Goal: Task Accomplishment & Management: Manage account settings

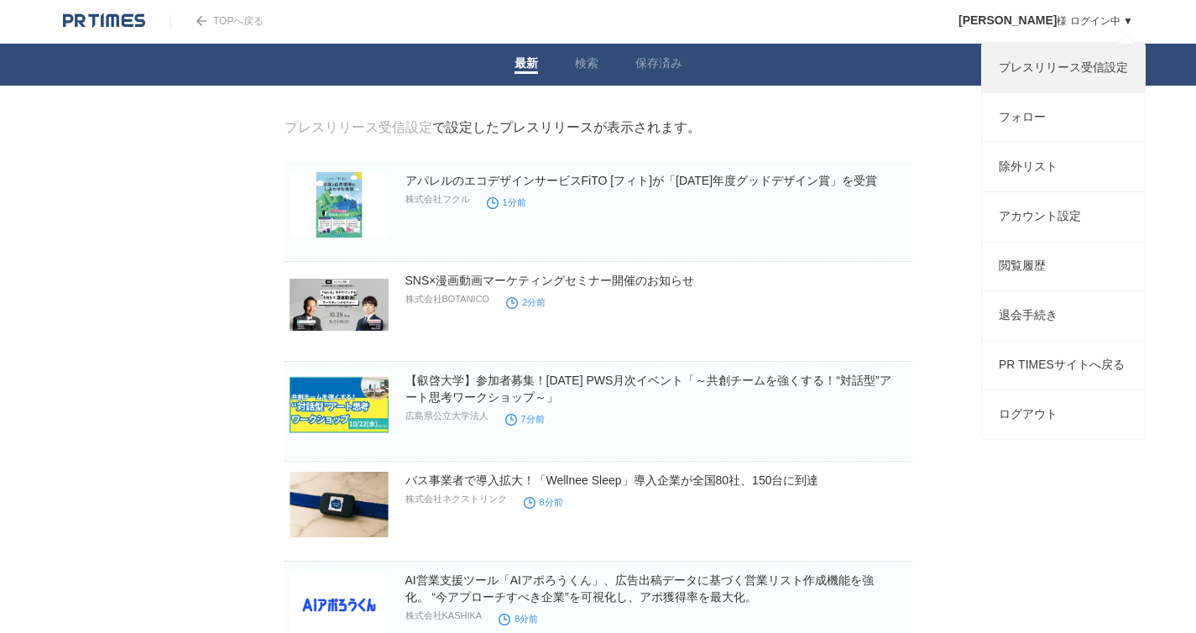
click at [1069, 76] on link "プレスリリース受信設定" at bounding box center [1063, 68] width 163 height 49
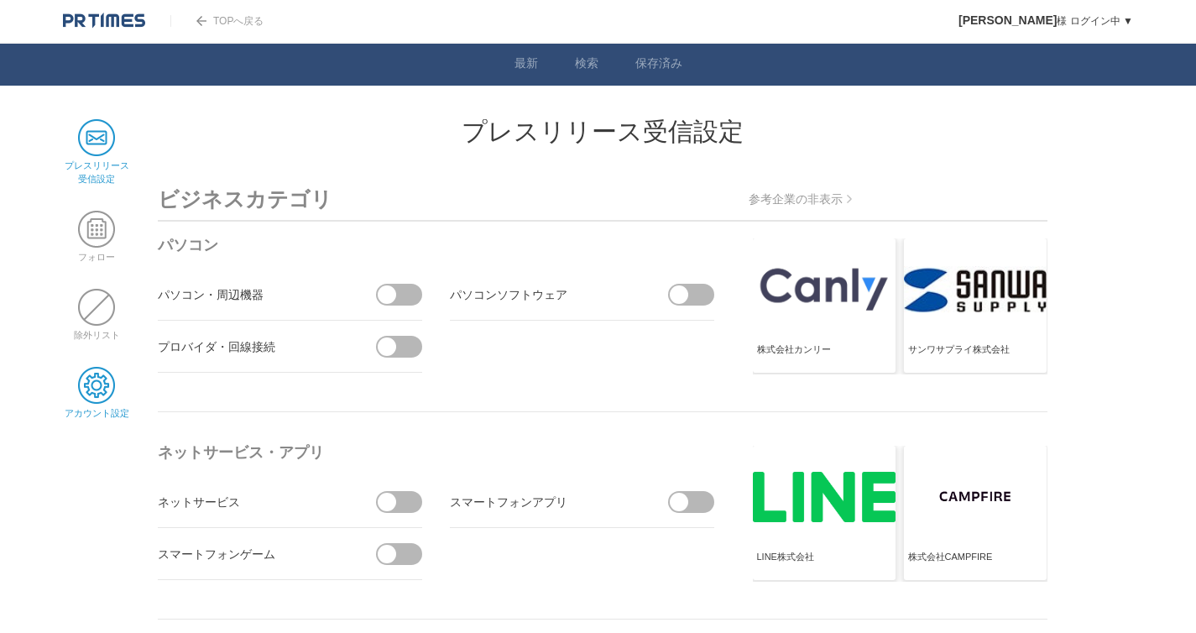
click at [102, 389] on span at bounding box center [96, 385] width 37 height 37
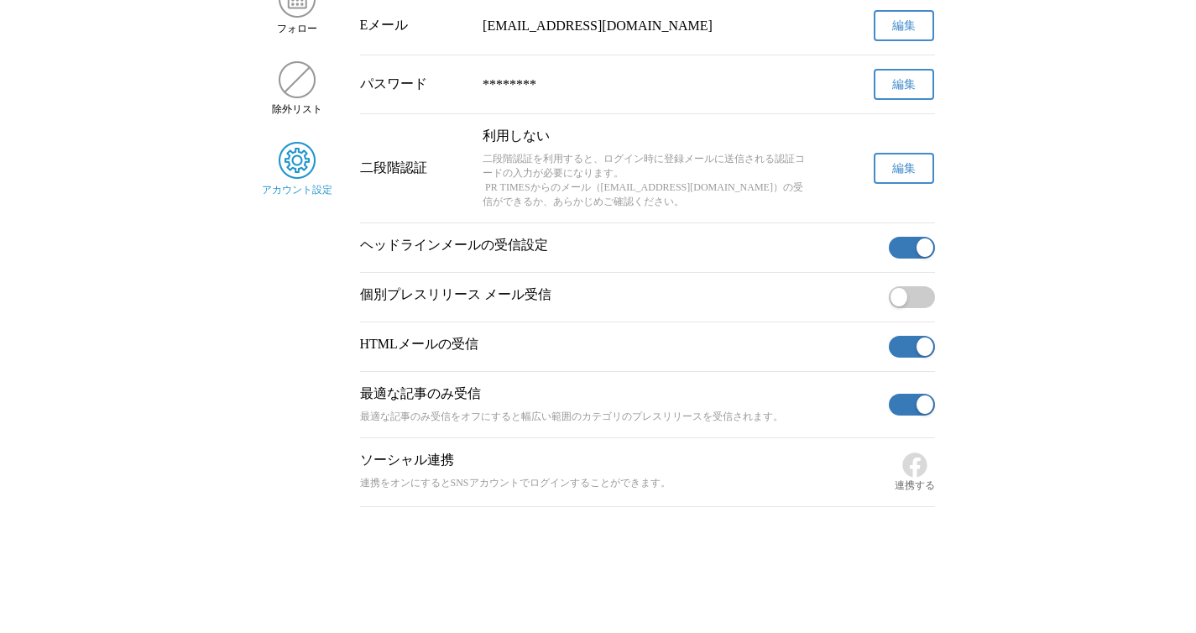
scroll to position [245, 0]
click at [907, 238] on button "button" at bounding box center [912, 248] width 46 height 22
click at [916, 336] on button "button" at bounding box center [912, 347] width 46 height 22
click at [911, 404] on button "button" at bounding box center [912, 405] width 46 height 22
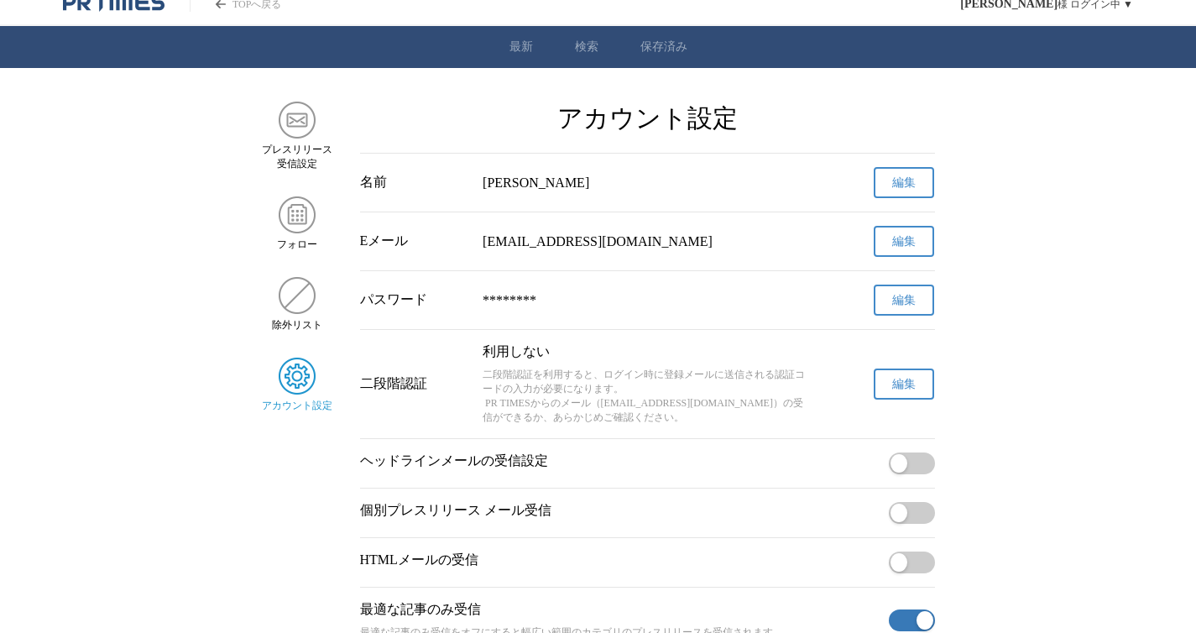
scroll to position [0, 0]
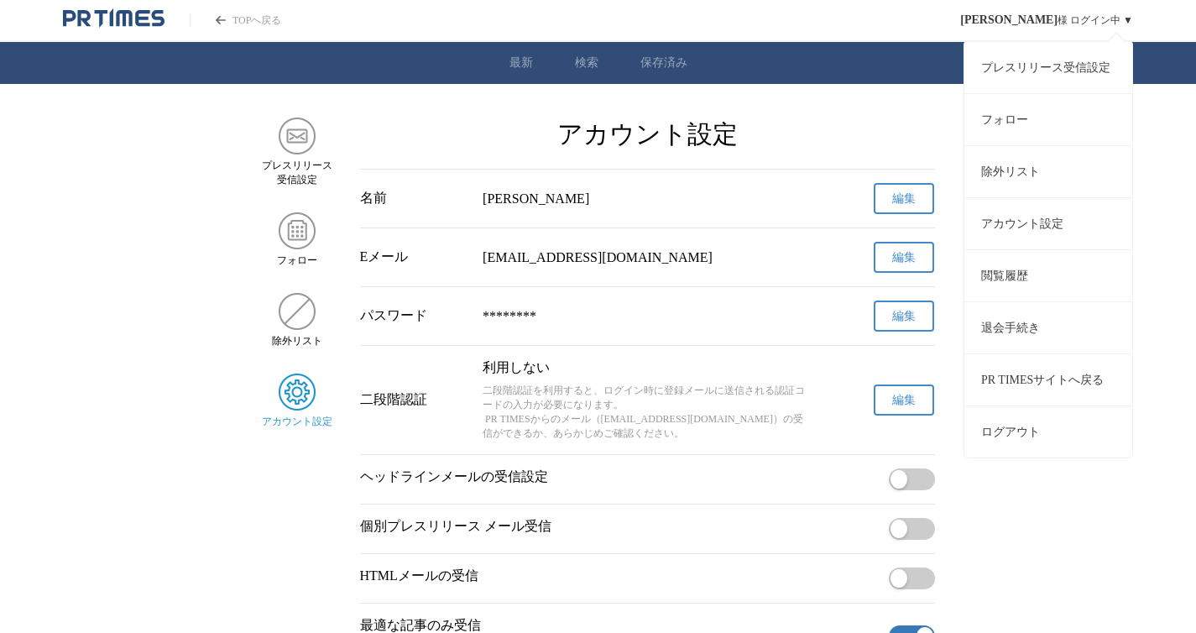
click at [1088, 19] on div "中田恭大 様 ログイン中 ▼ プレスリリース受信設定 フォロー 除外リスト アカウント設定 閲覧履歴 退会手続き PR TIMESサイトへ戻る ログアウト" at bounding box center [1046, 20] width 173 height 40
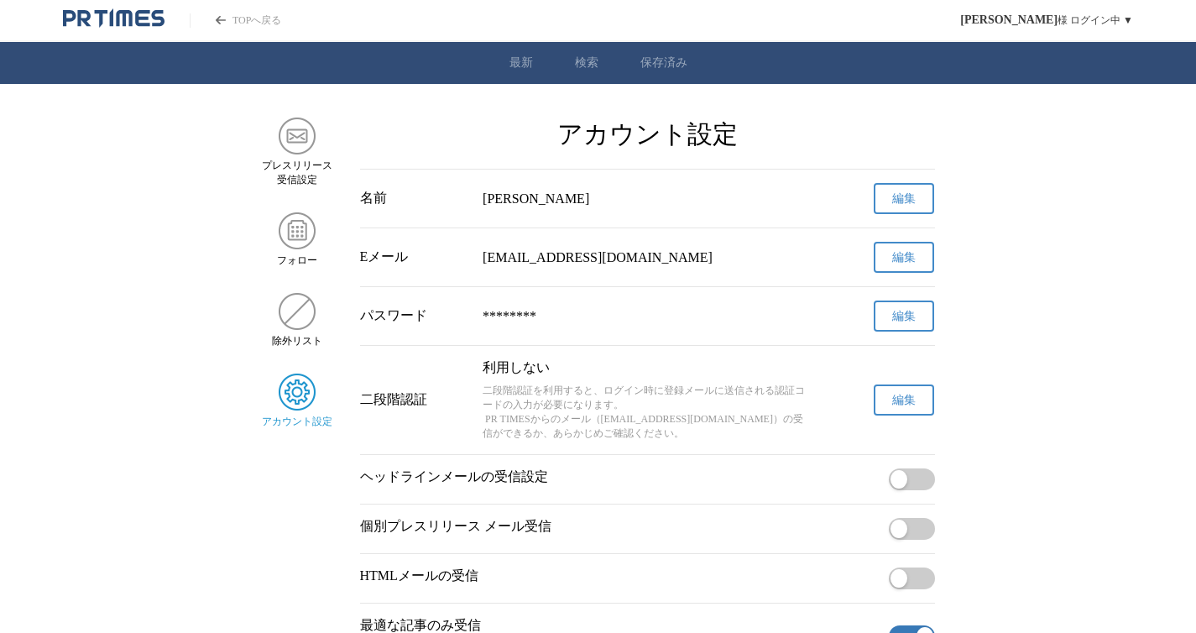
click at [1035, 581] on main "プレスリリース 受信設定 フォロー 除外リスト アカウント設定 アカウント設定 名前 中田恭大 編集 Eメール jagbvg.eptpeox@gmail.co…" at bounding box center [598, 428] width 1196 height 621
